Goal: Task Accomplishment & Management: Manage account settings

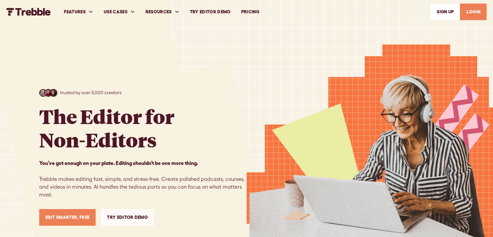
drag, startPoint x: 0, startPoint y: 0, endPoint x: 479, endPoint y: 12, distance: 479.2
click at [479, 12] on link "LOGIN" at bounding box center [473, 12] width 27 height 17
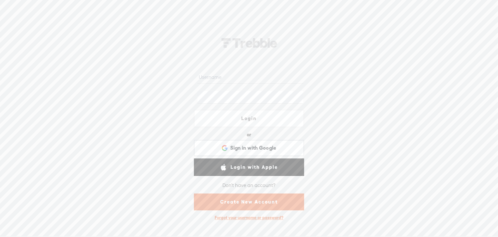
type input "Cat_Griffin"
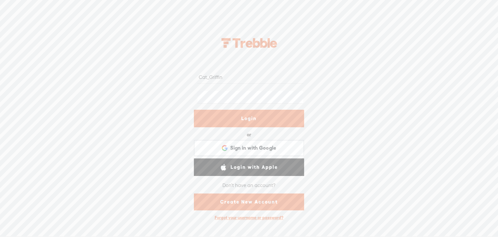
click at [259, 115] on link "Login" at bounding box center [249, 119] width 110 height 18
click at [258, 116] on link "Login" at bounding box center [249, 119] width 110 height 18
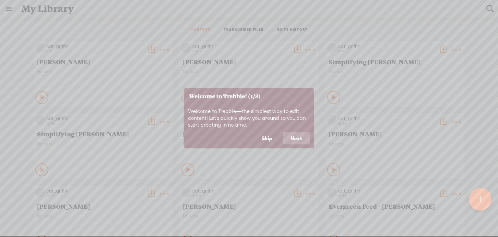
click at [266, 138] on button "Skip" at bounding box center [267, 138] width 26 height 12
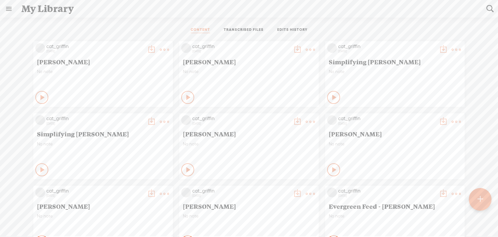
click at [9, 8] on link at bounding box center [8, 8] width 17 height 17
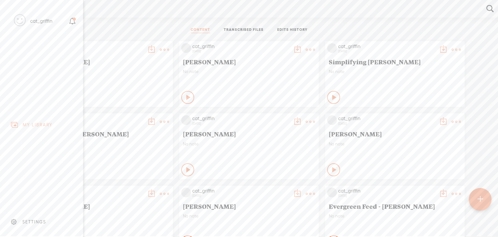
click at [42, 219] on div "SETTINGS" at bounding box center [34, 222] width 24 height 6
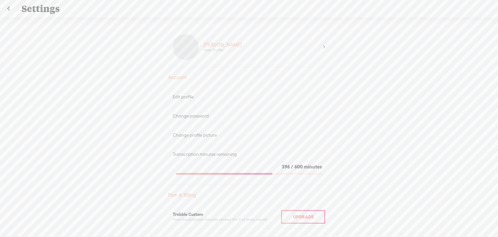
click at [269, 173] on div at bounding box center [224, 174] width 96 height 2
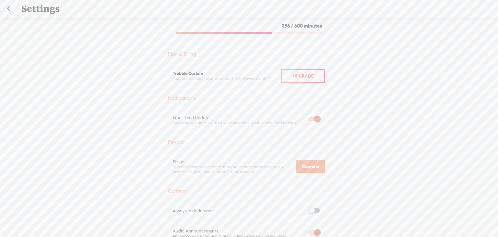
scroll to position [138, 0]
